Goal: Find specific page/section: Find specific page/section

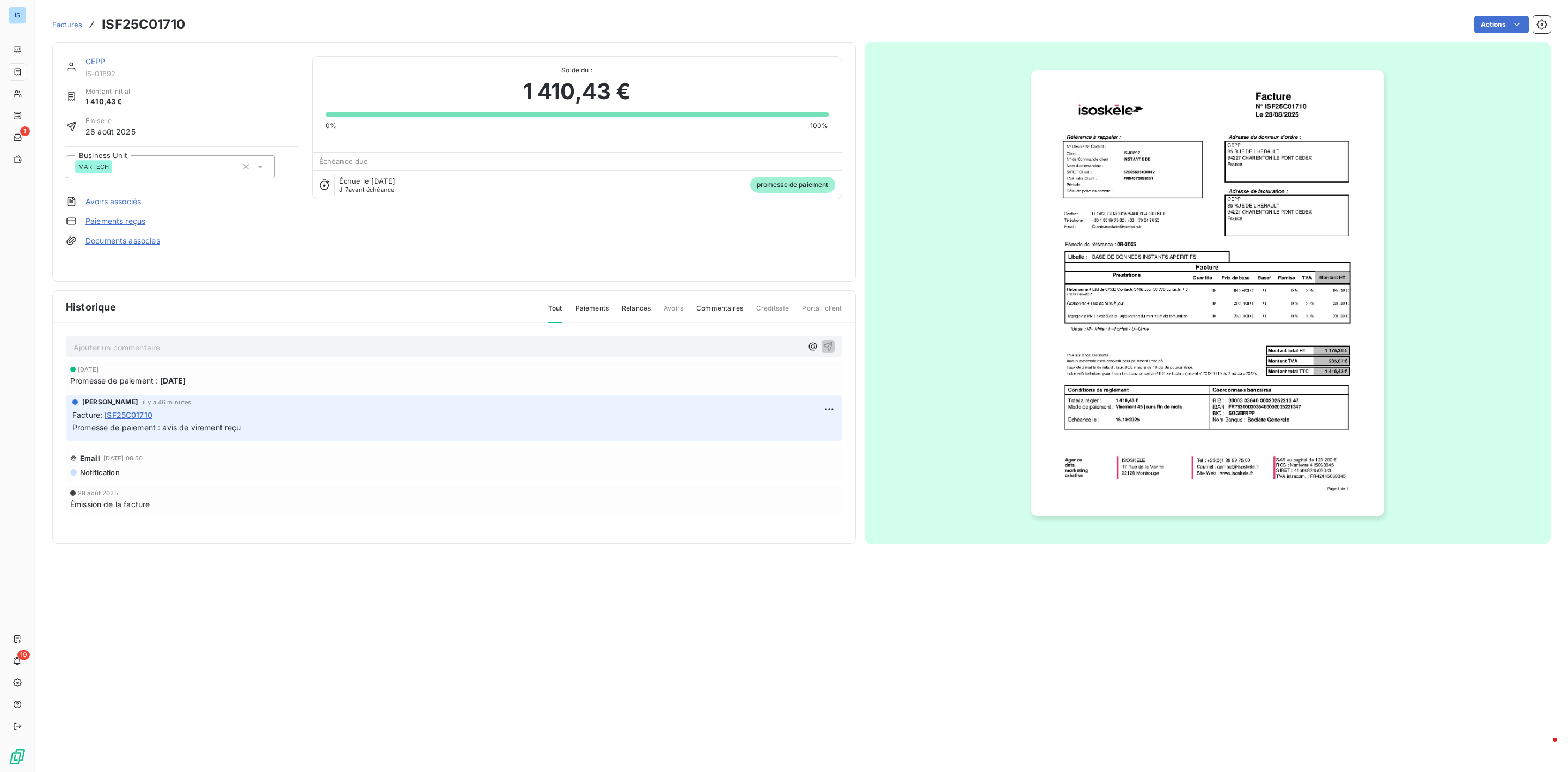
click at [71, 23] on span "Factures" at bounding box center [67, 24] width 30 height 9
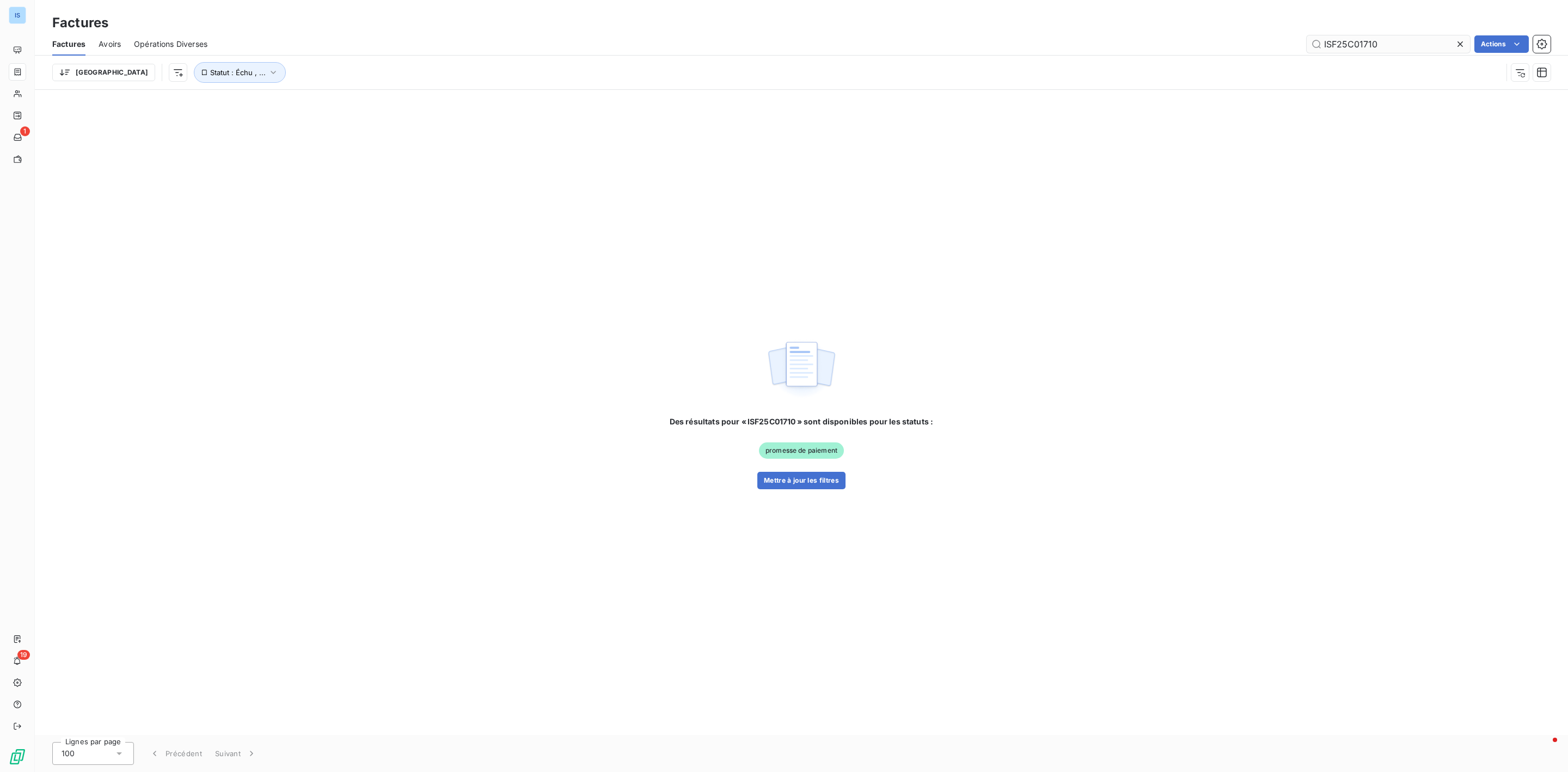
click at [1464, 45] on icon at bounding box center [1460, 44] width 11 height 11
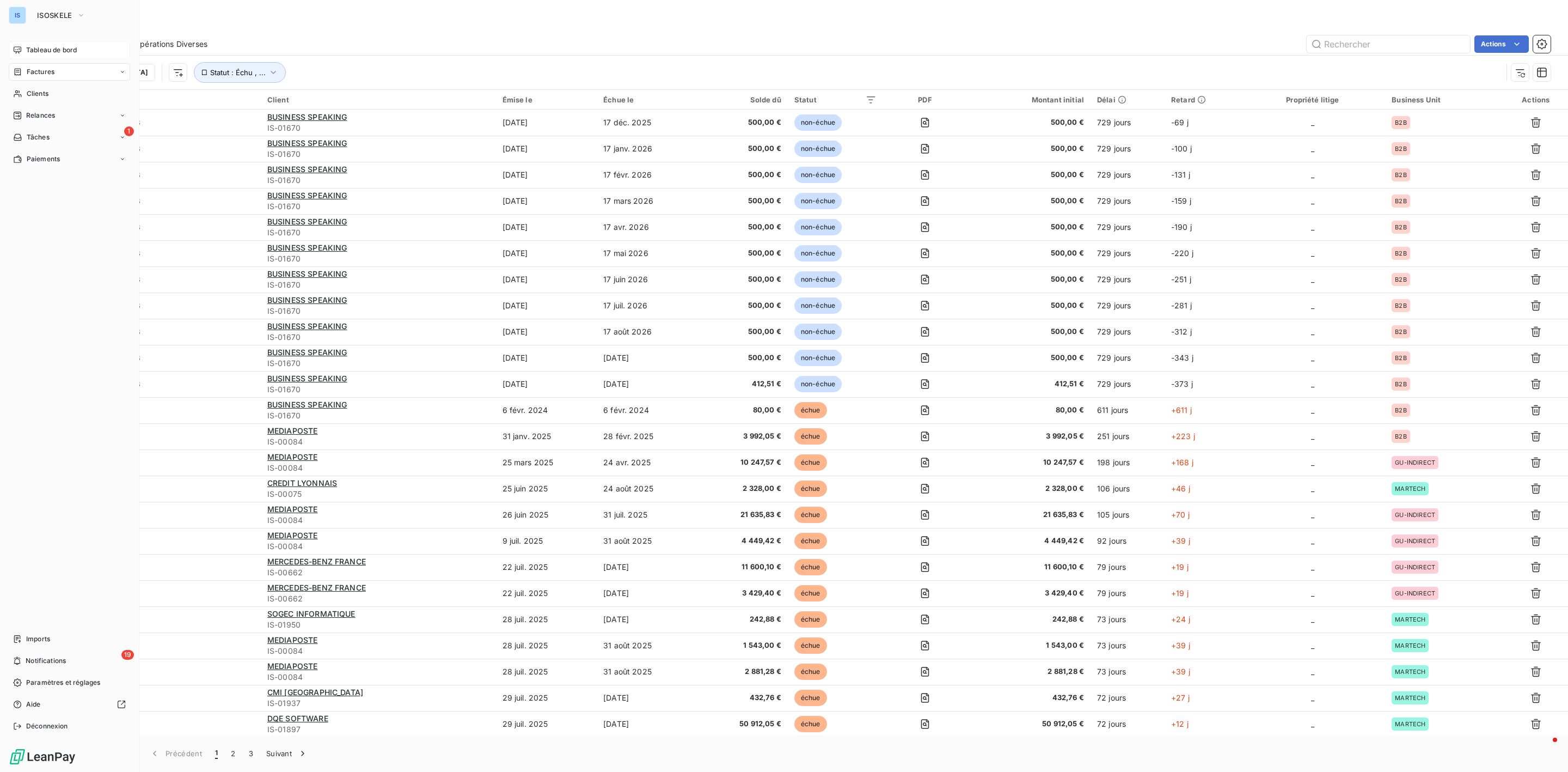
click at [62, 46] on span "Tableau de bord" at bounding box center [51, 50] width 51 height 10
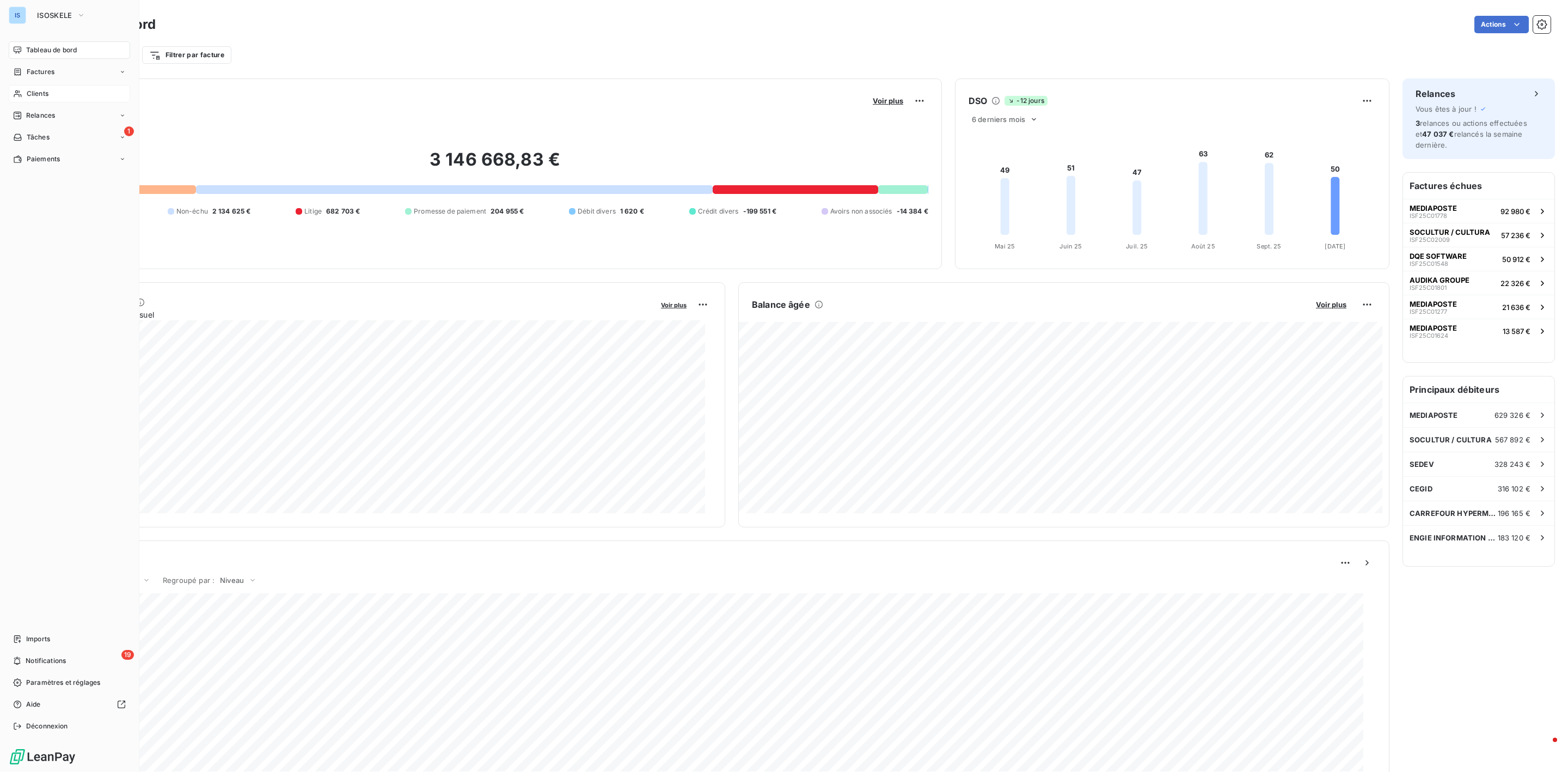
click at [57, 91] on div "Clients" at bounding box center [69, 94] width 121 height 17
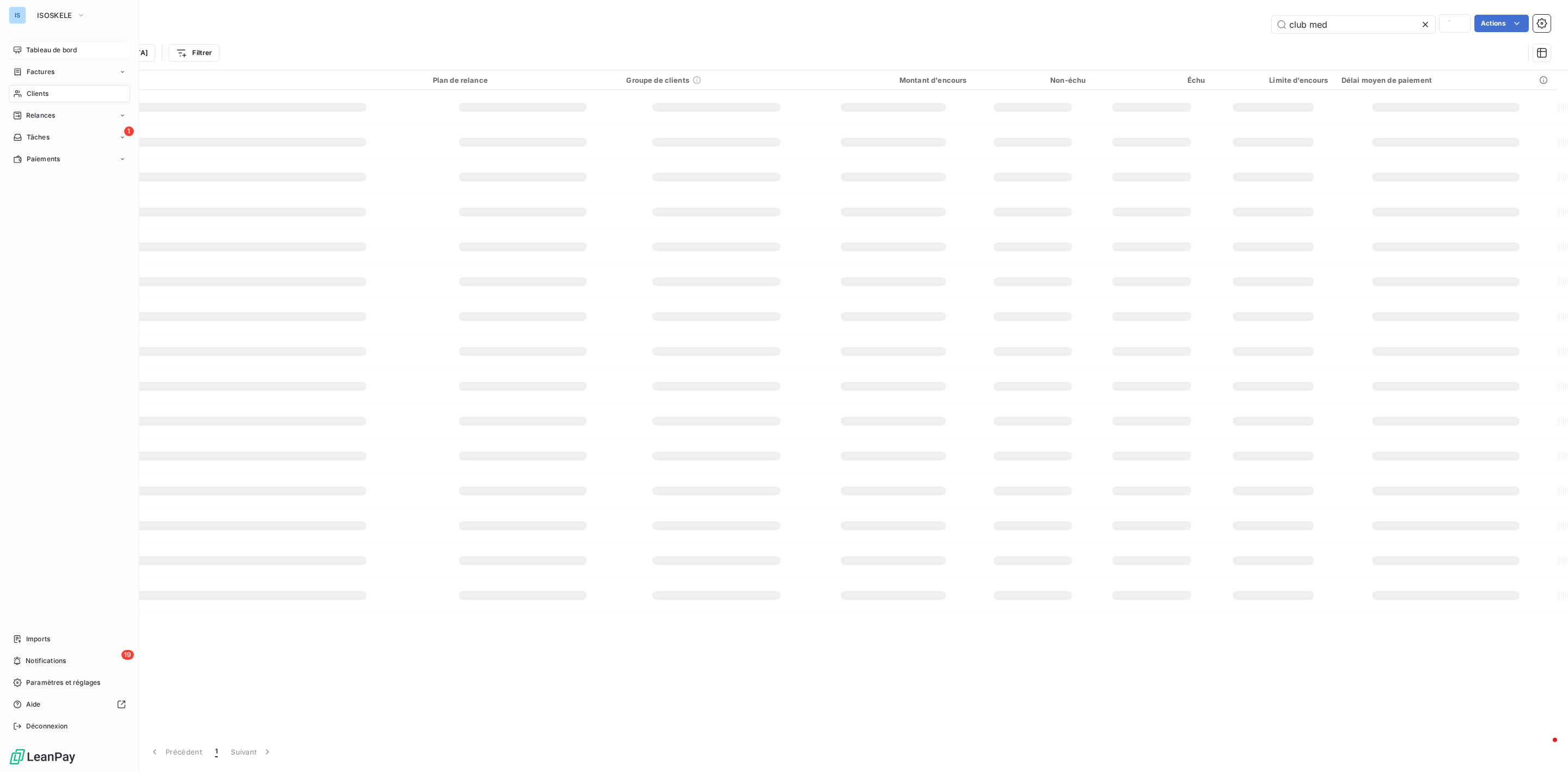
type input "uniserv"
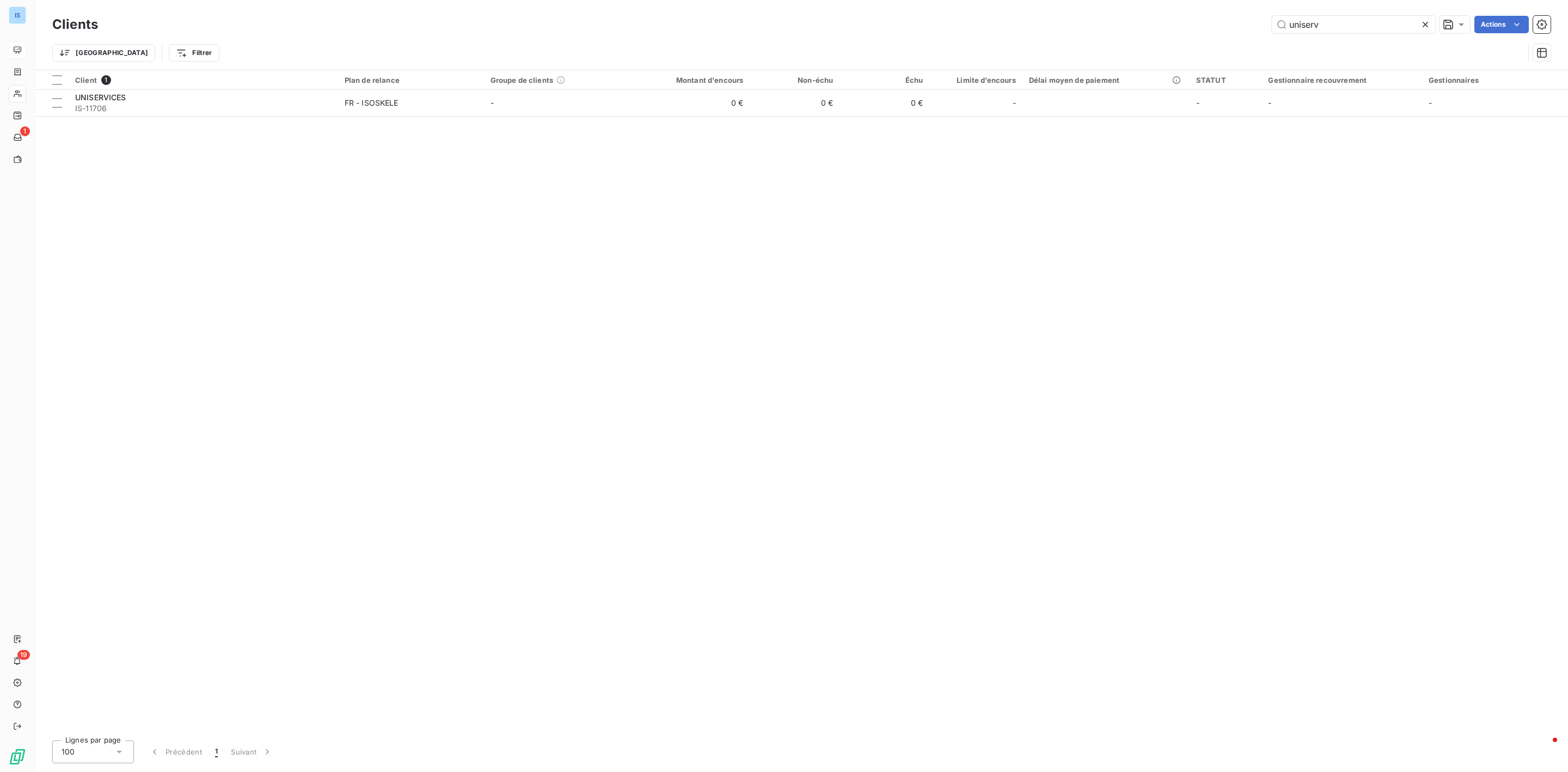
click at [1426, 25] on icon at bounding box center [1425, 25] width 11 height 11
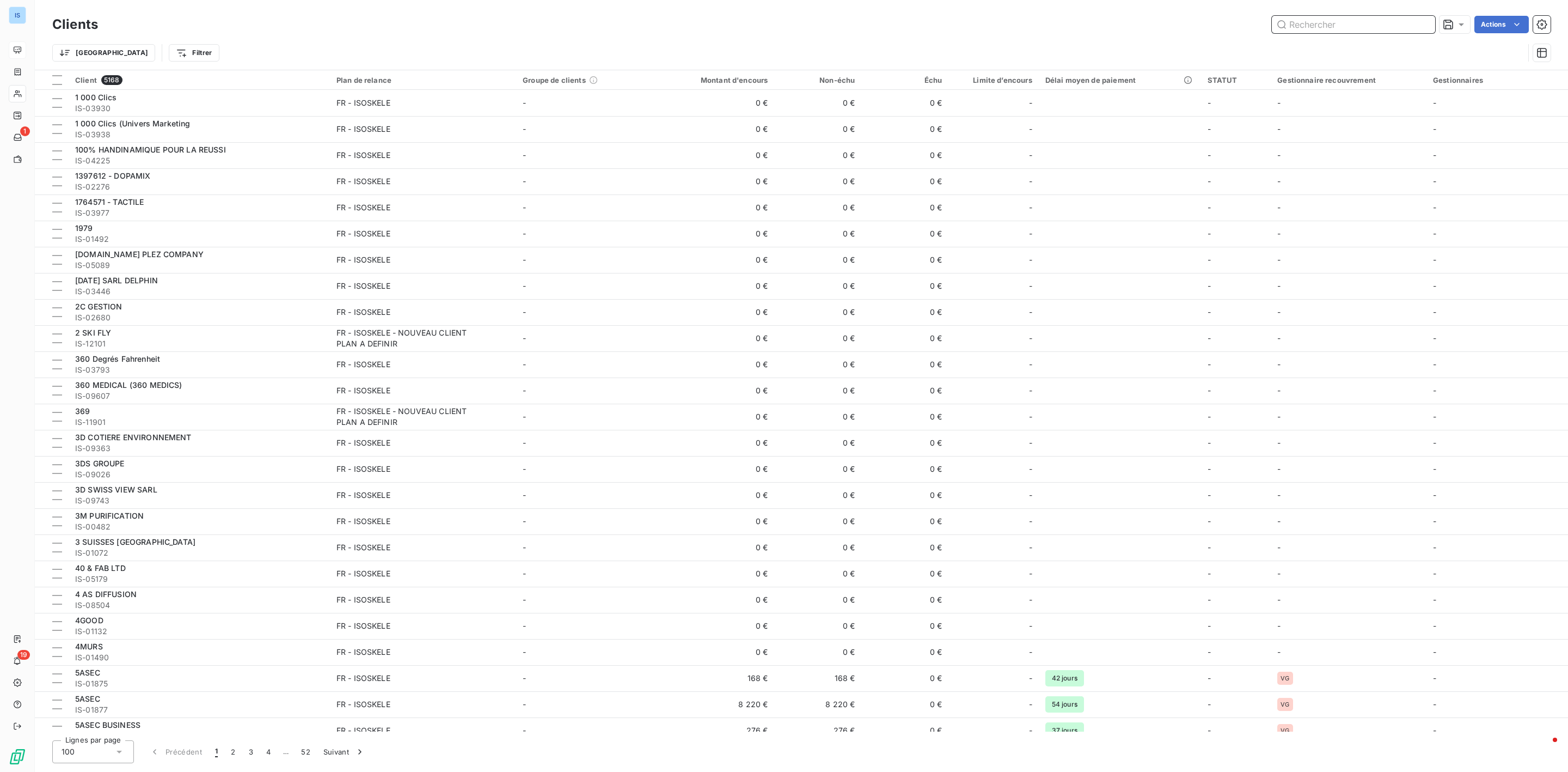
click at [1342, 28] on input "text" at bounding box center [1353, 25] width 163 height 17
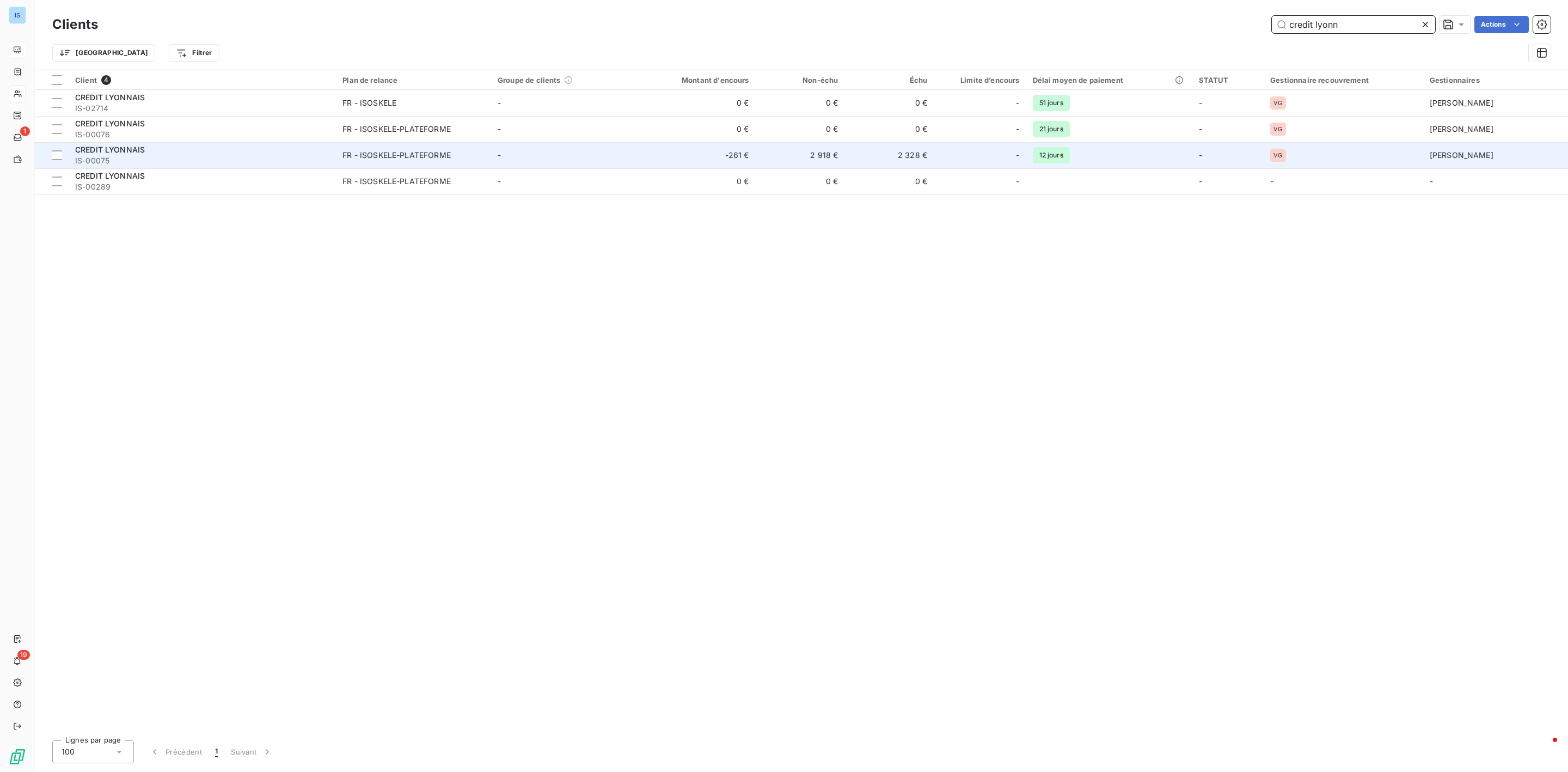
type input "credit lyonn"
click at [924, 160] on td "2 328 €" at bounding box center [889, 155] width 89 height 26
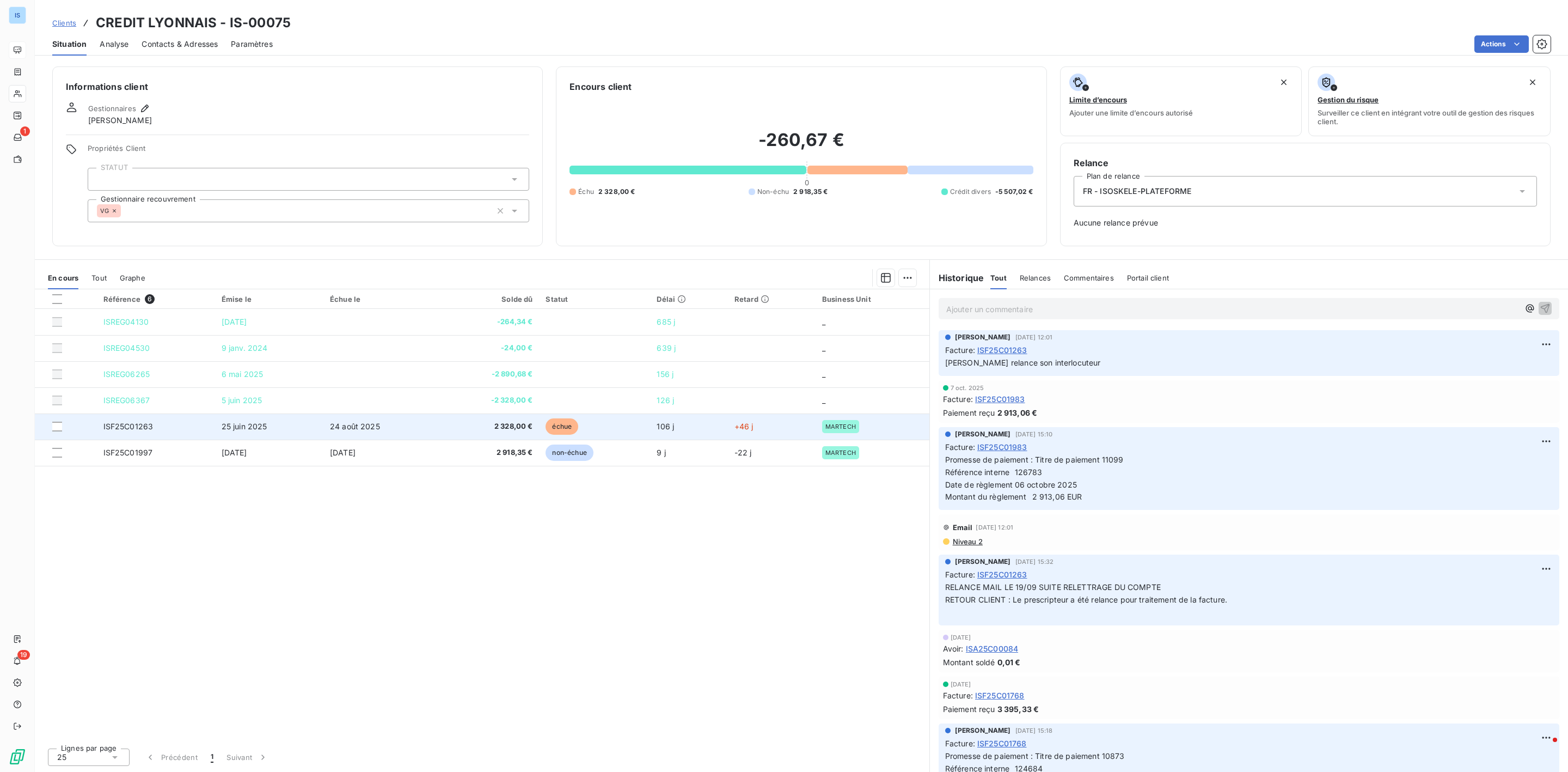
click at [131, 429] on span "ISF25C01263" at bounding box center [128, 426] width 50 height 9
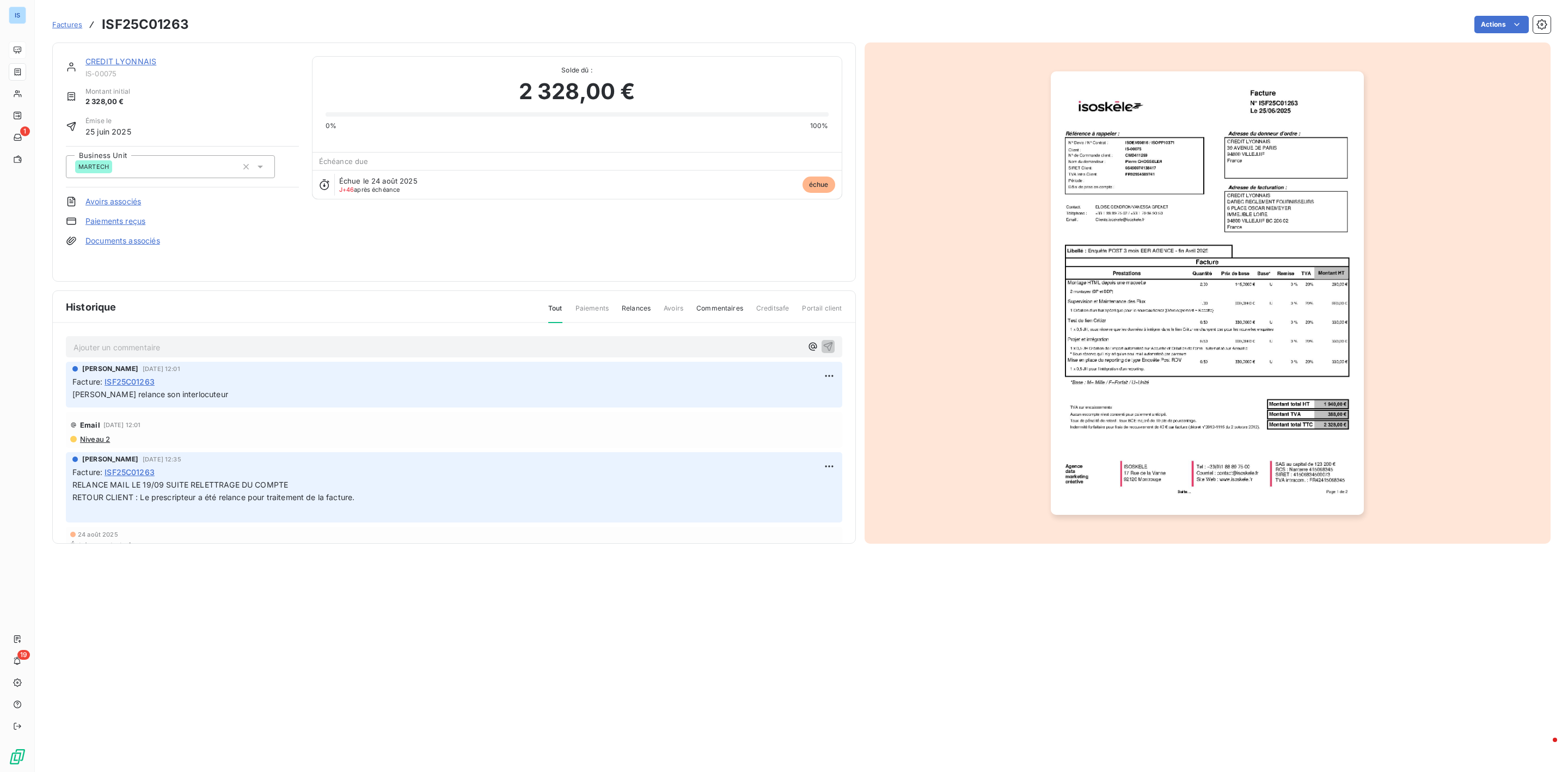
click at [168, 344] on p "Ajouter un commentaire ﻿" at bounding box center [437, 347] width 728 height 13
click at [822, 347] on icon "button" at bounding box center [828, 346] width 11 height 11
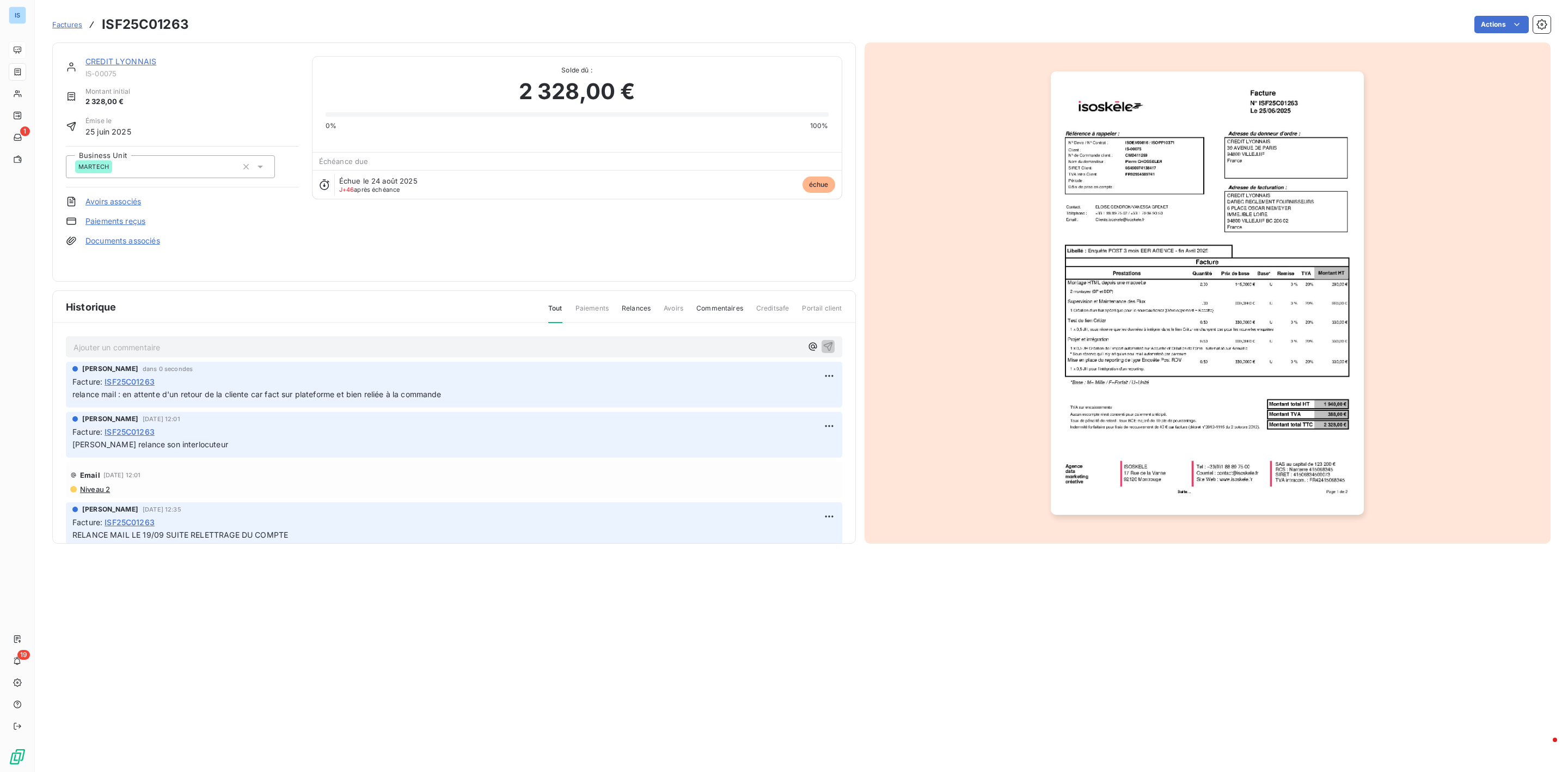
click at [70, 26] on span "Factures" at bounding box center [67, 24] width 30 height 9
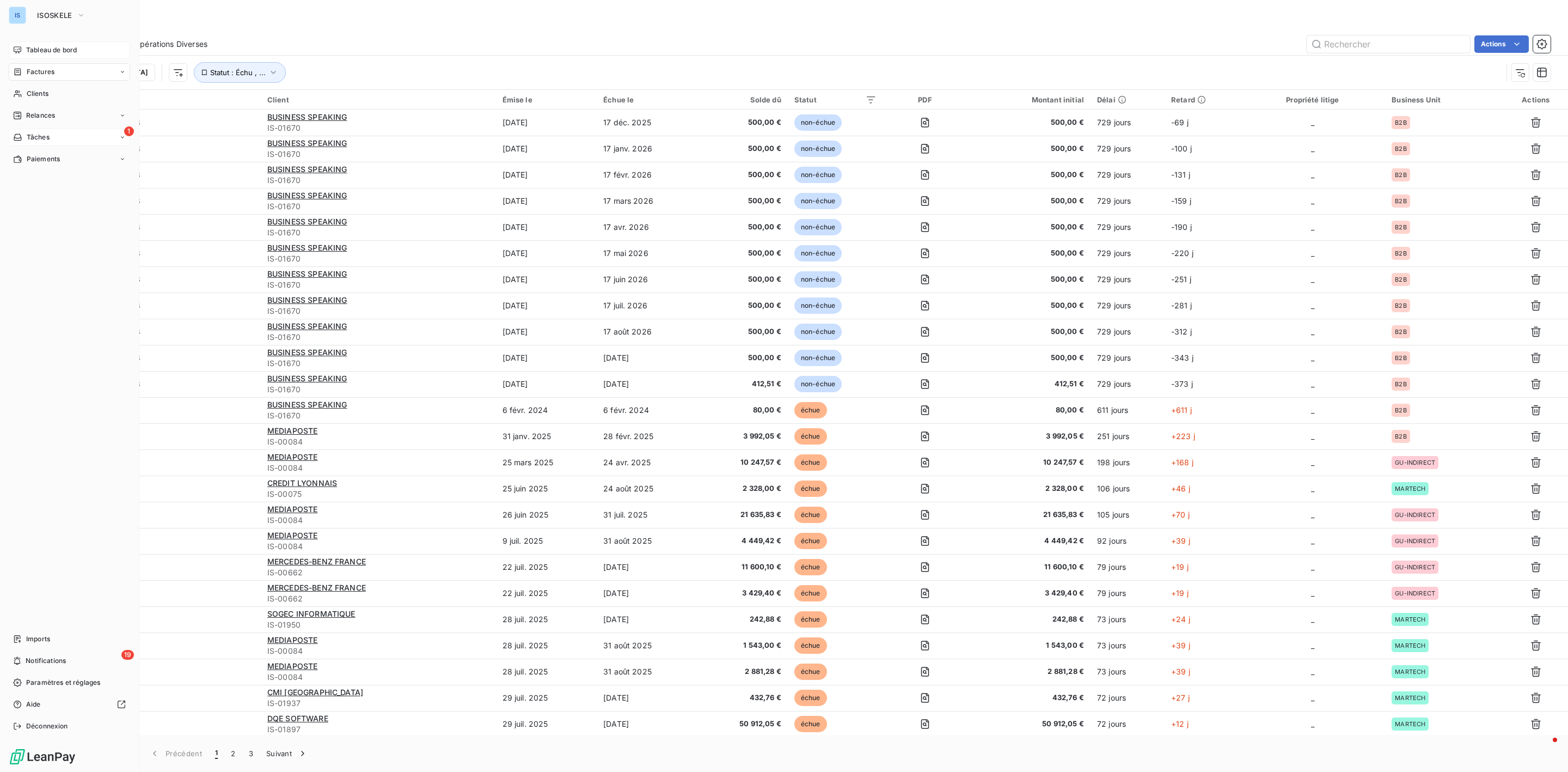
click at [30, 141] on span "Tâches" at bounding box center [38, 137] width 23 height 10
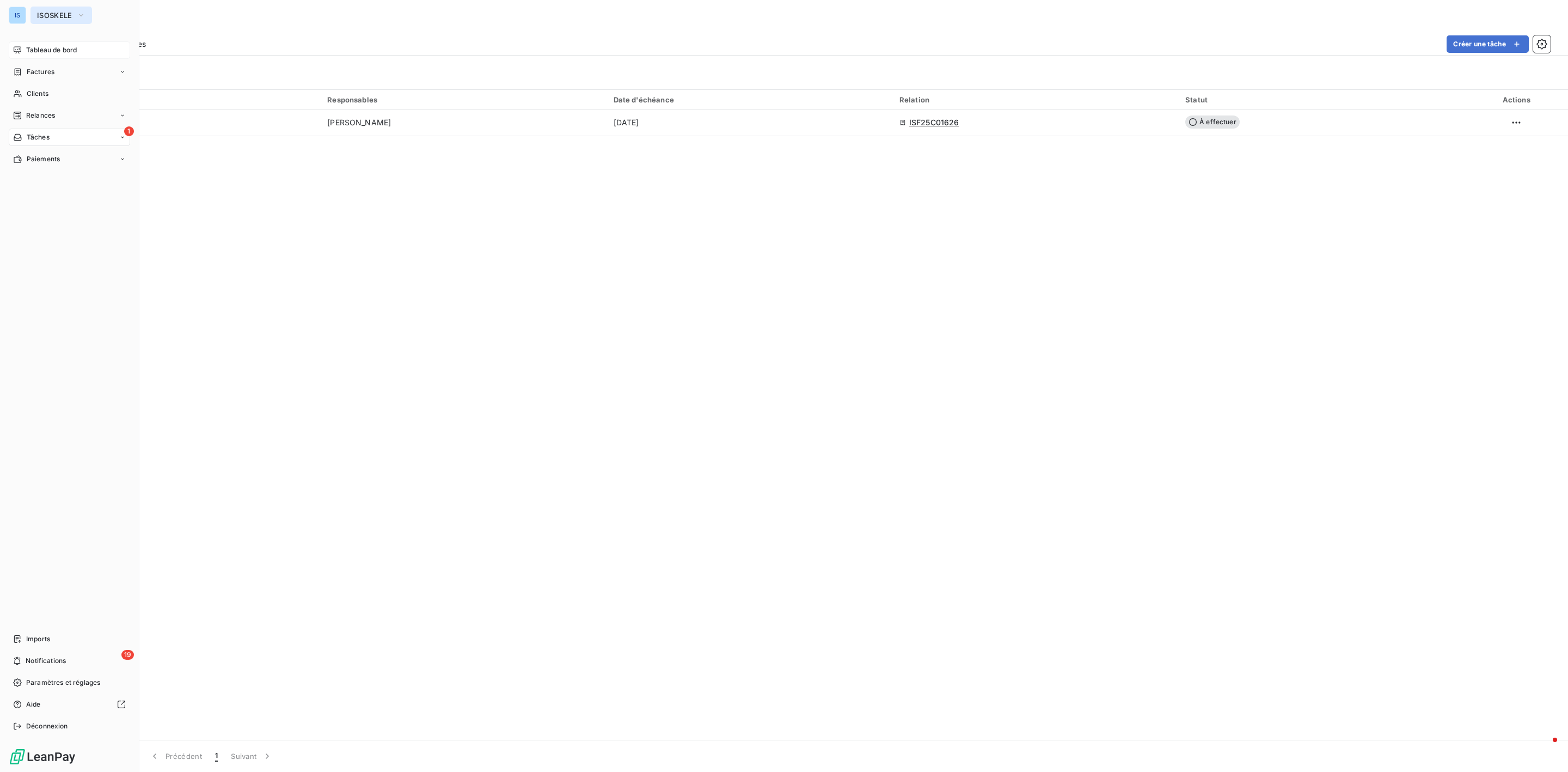
click at [43, 11] on span "ISOSKELE" at bounding box center [55, 15] width 35 height 9
click at [75, 93] on span "EDGEWHERE" at bounding box center [100, 97] width 97 height 11
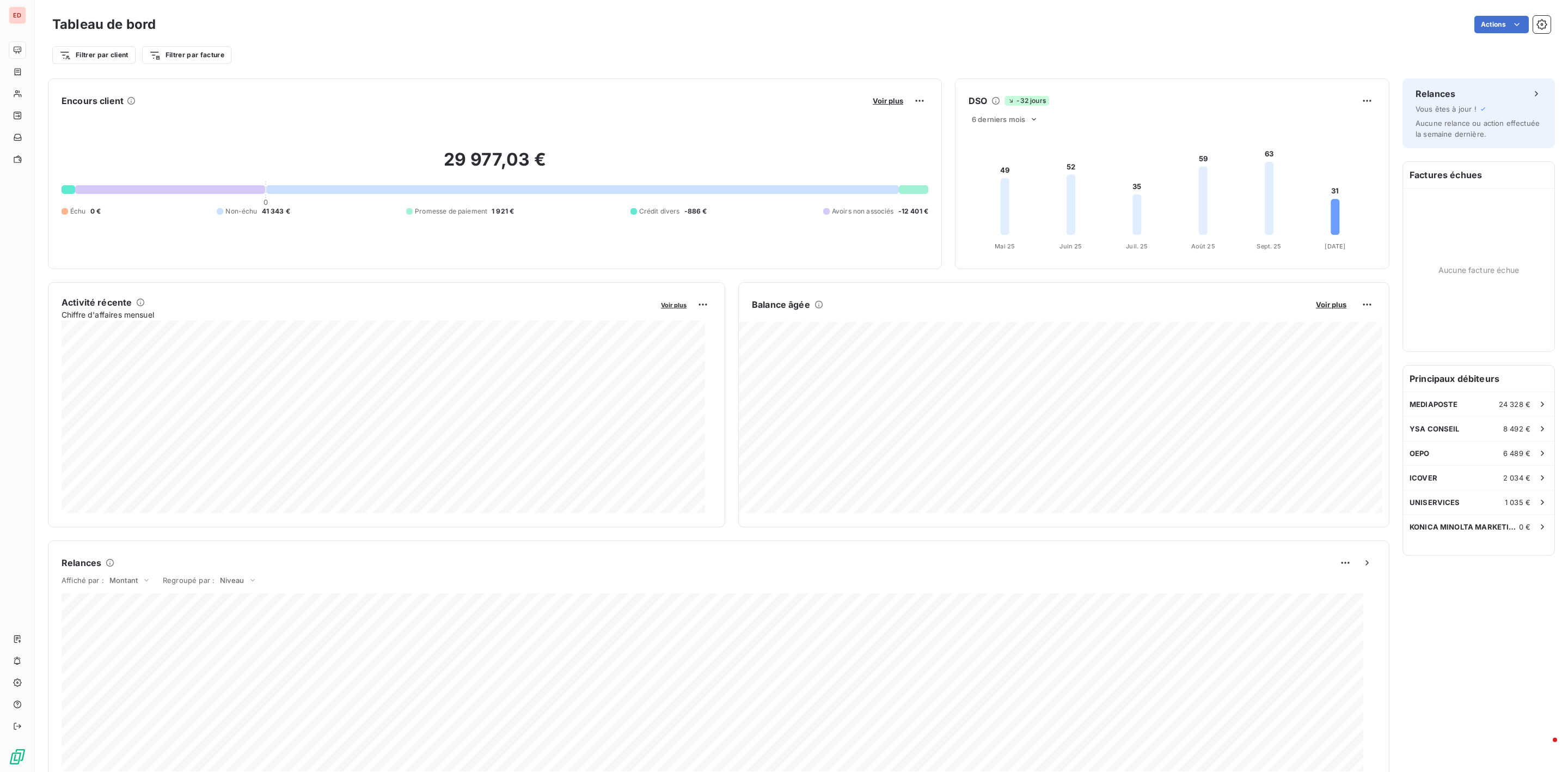
click at [1132, 185] on foreignobject at bounding box center [1170, 191] width 429 height 129
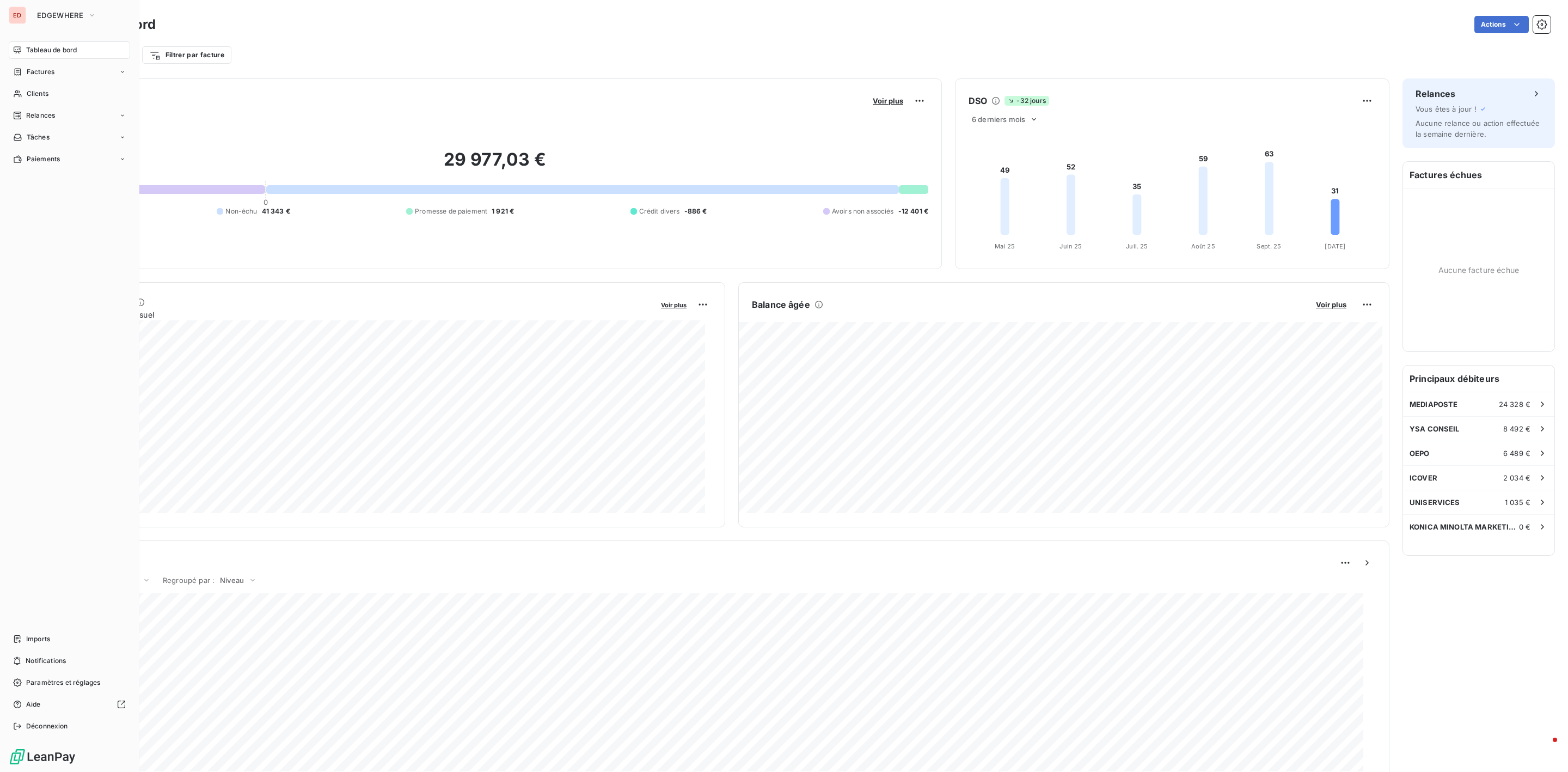
click at [47, 49] on span "Tableau de bord" at bounding box center [51, 50] width 51 height 10
click at [55, 17] on span "EDGEWHERE" at bounding box center [61, 15] width 47 height 9
click at [87, 127] on span "ISOSKELE" at bounding box center [100, 123] width 97 height 11
